Goal: Task Accomplishment & Management: Manage account settings

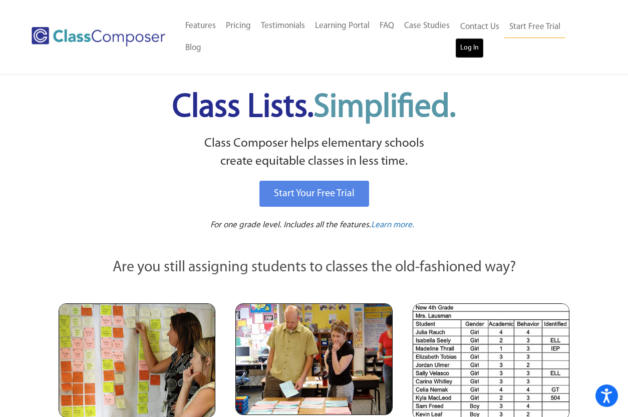
click at [458, 47] on link "Log In" at bounding box center [469, 48] width 29 height 20
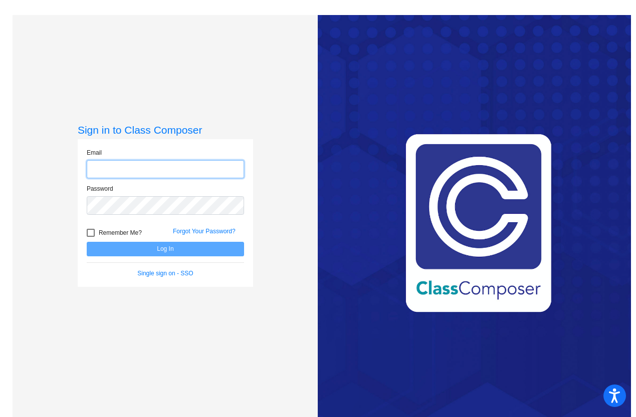
type input "[EMAIL_ADDRESS][DOMAIN_NAME]"
click at [164, 262] on form "Email [EMAIL_ADDRESS][DOMAIN_NAME] Password Remember Me? Forgot Your Password? …" at bounding box center [165, 213] width 157 height 130
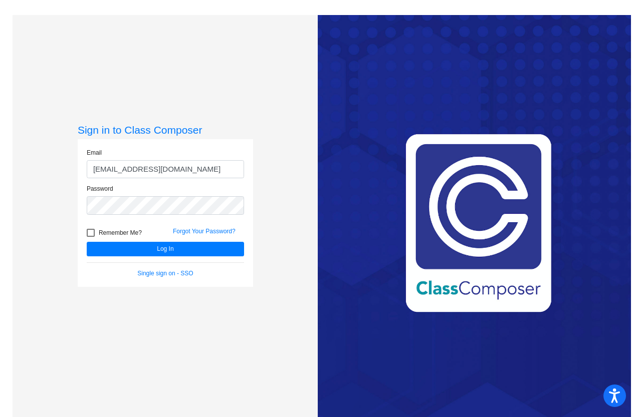
click at [166, 256] on form "Email [EMAIL_ADDRESS][DOMAIN_NAME] Password Remember Me? Forgot Your Password? …" at bounding box center [165, 213] width 157 height 130
click at [167, 254] on button "Log In" at bounding box center [165, 249] width 157 height 15
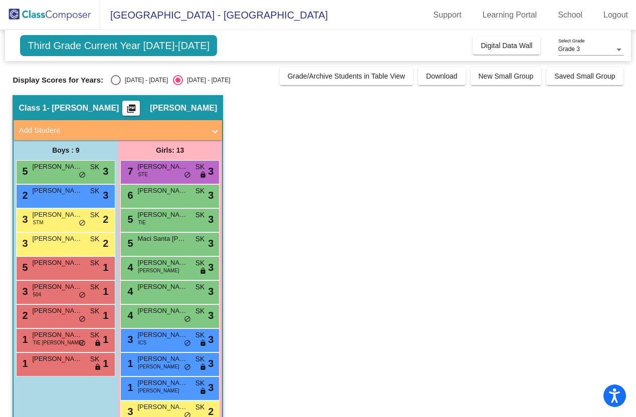
click at [566, 56] on div "Grade 3 Select Grade" at bounding box center [590, 51] width 65 height 25
click at [568, 53] on div "Grade 3 Select Grade" at bounding box center [590, 47] width 65 height 17
click at [568, 49] on span "Grade 3" at bounding box center [590, 50] width 65 height 18
click at [139, 49] on span "Third Grade Current Year [DATE]-[DATE]" at bounding box center [118, 45] width 197 height 21
click at [140, 49] on span "Third Grade Current Year [DATE]-[DATE]" at bounding box center [118, 45] width 197 height 21
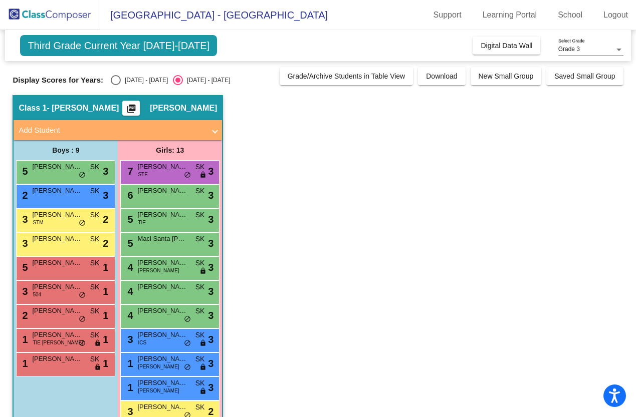
click at [140, 19] on span "[GEOGRAPHIC_DATA] - [GEOGRAPHIC_DATA]" at bounding box center [213, 15] width 227 height 16
click at [574, 15] on link "School" at bounding box center [570, 15] width 41 height 16
